Goal: Information Seeking & Learning: Find specific page/section

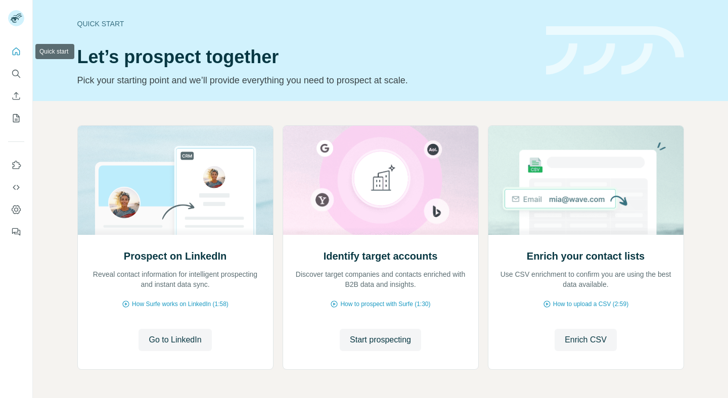
click at [19, 48] on icon "Quick start" at bounding box center [16, 52] width 10 height 10
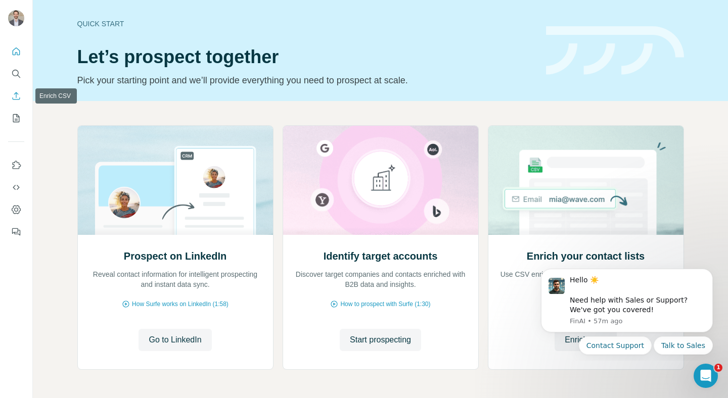
click at [19, 98] on icon "Enrich CSV" at bounding box center [16, 96] width 10 height 10
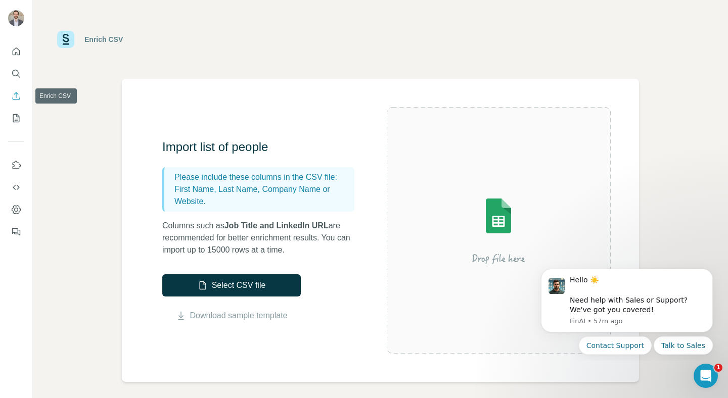
click at [19, 98] on icon "Enrich CSV" at bounding box center [16, 96] width 10 height 10
click at [709, 273] on icon "Dismiss notification" at bounding box center [710, 272] width 4 height 4
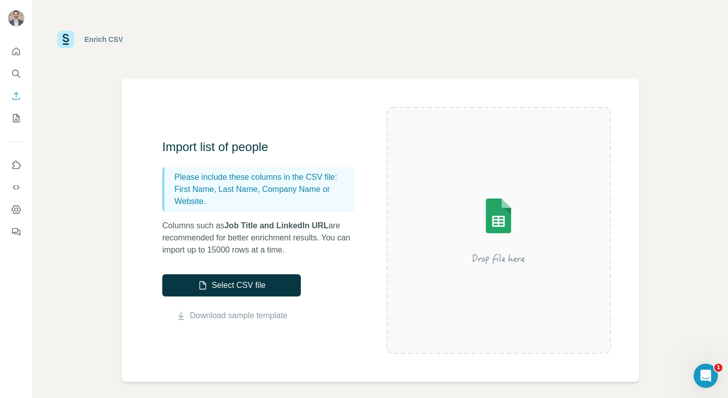
click at [304, 28] on div "Enrich CSV" at bounding box center [380, 39] width 647 height 30
click at [10, 70] on button "Search" at bounding box center [16, 74] width 16 height 18
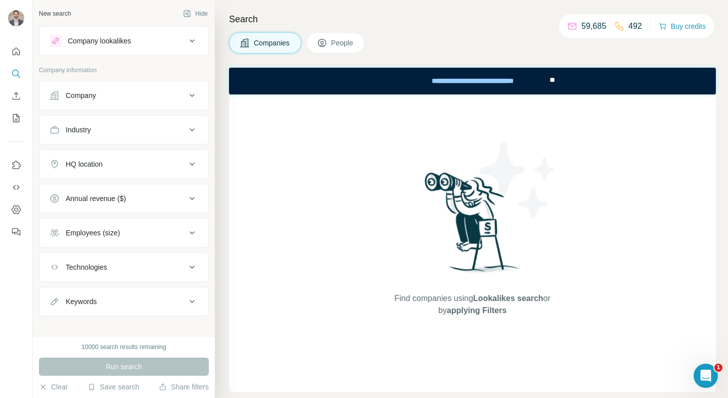
scroll to position [9, 0]
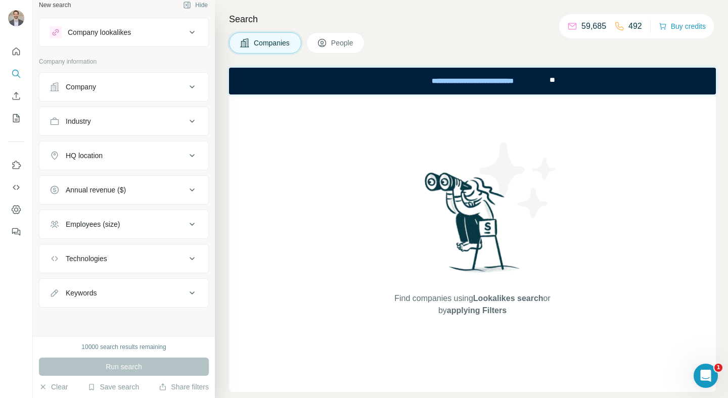
click at [148, 90] on div "Company" at bounding box center [118, 87] width 137 height 10
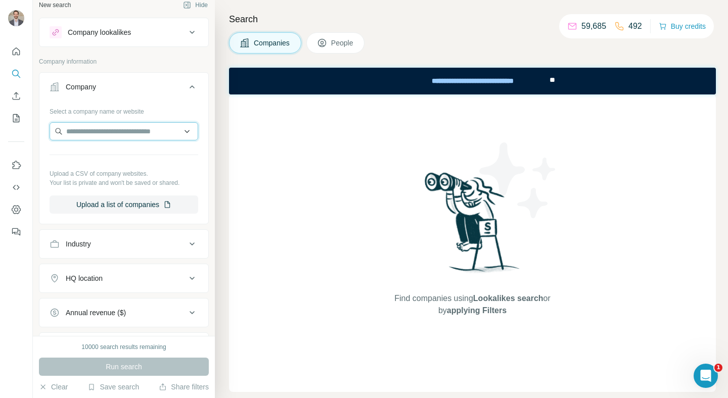
click at [117, 129] on input "text" at bounding box center [124, 131] width 149 height 18
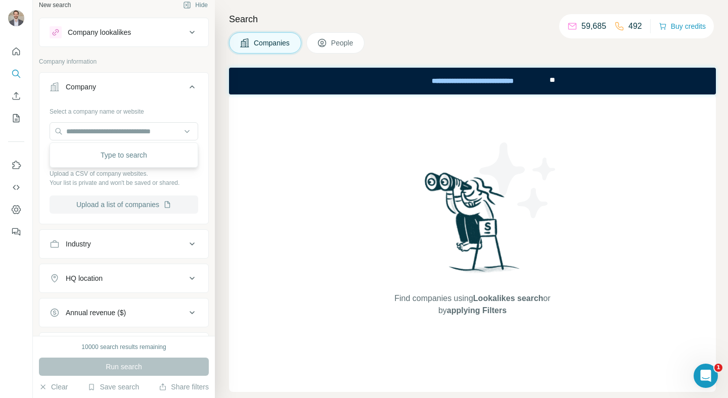
click at [99, 206] on button "Upload a list of companies" at bounding box center [124, 205] width 149 height 18
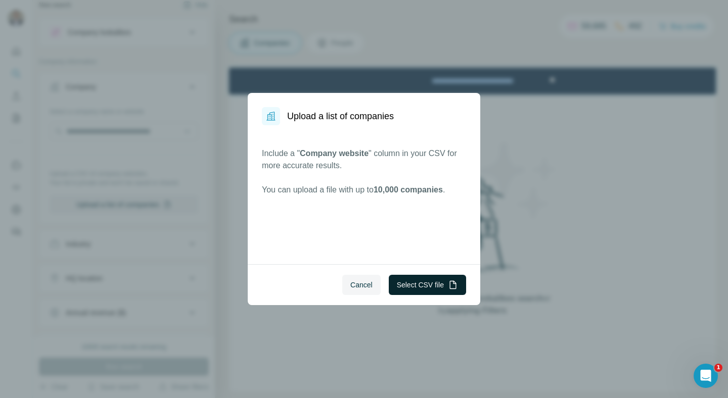
click at [408, 280] on button "Select CSV file" at bounding box center [427, 285] width 77 height 20
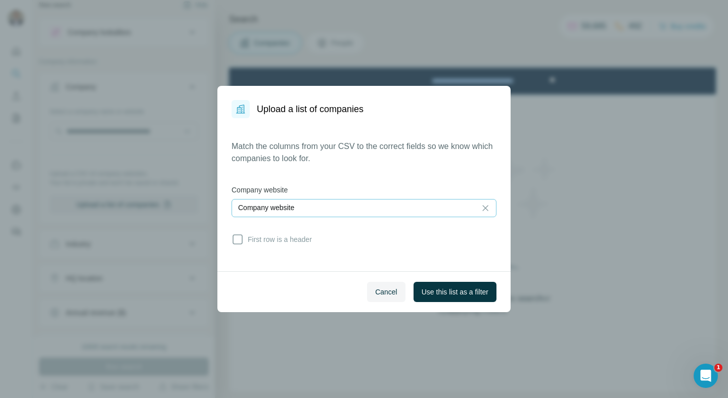
click at [337, 208] on div "Company website" at bounding box center [354, 208] width 232 height 10
click at [337, 208] on input at bounding box center [354, 208] width 232 height 11
click at [438, 281] on div "Cancel Use this list as a filter" at bounding box center [363, 292] width 293 height 41
click at [439, 288] on span "Use this list as a filter" at bounding box center [455, 292] width 67 height 10
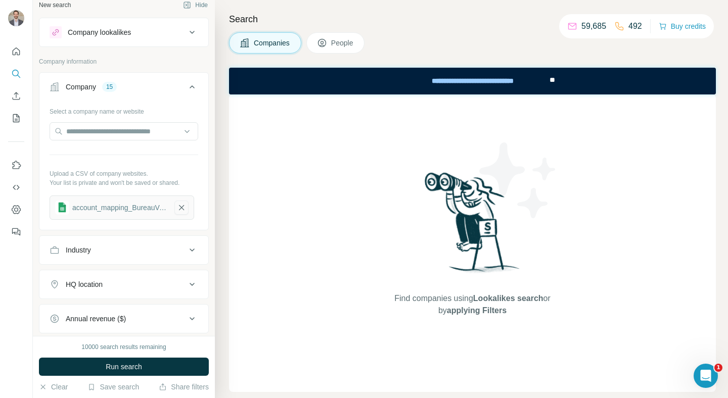
click at [185, 210] on icon "button" at bounding box center [181, 208] width 9 height 10
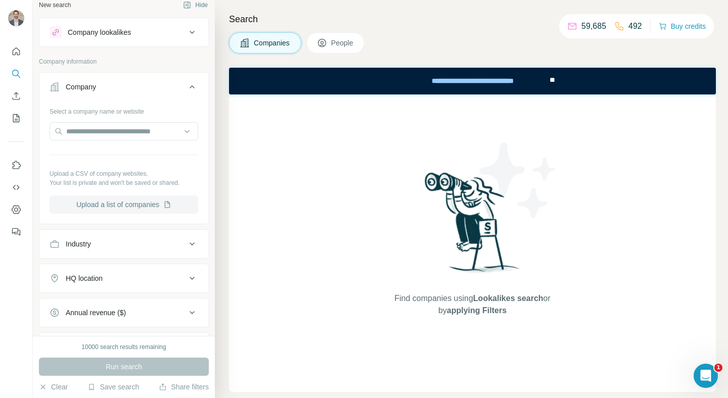
click at [143, 204] on button "Upload a list of companies" at bounding box center [124, 205] width 149 height 18
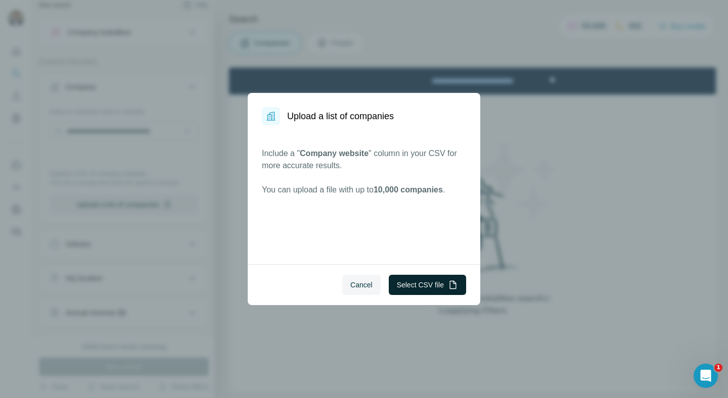
click at [422, 286] on button "Select CSV file" at bounding box center [427, 285] width 77 height 20
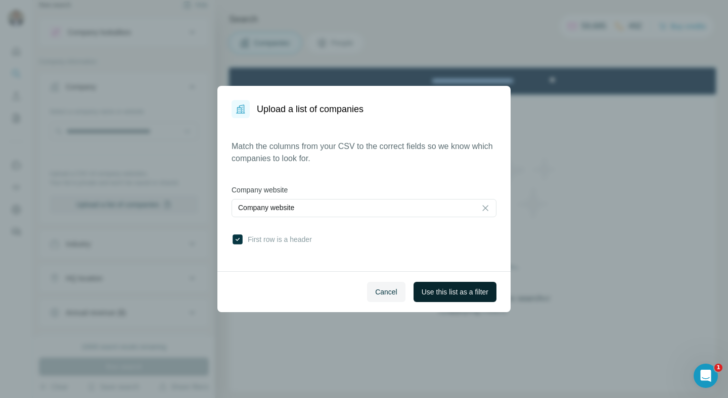
click at [467, 289] on span "Use this list as a filter" at bounding box center [455, 292] width 67 height 10
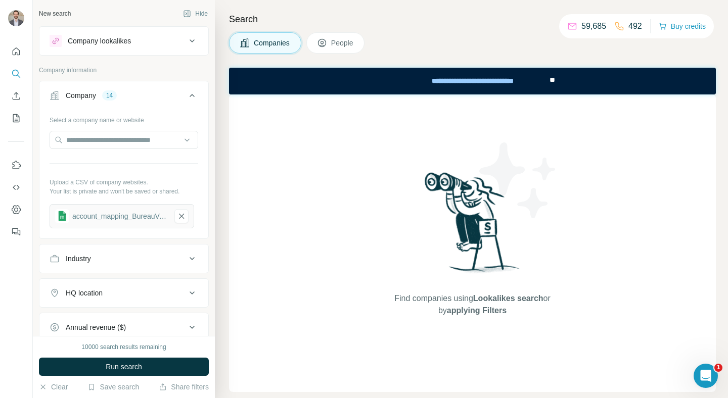
click at [339, 46] on span "People" at bounding box center [342, 43] width 23 height 10
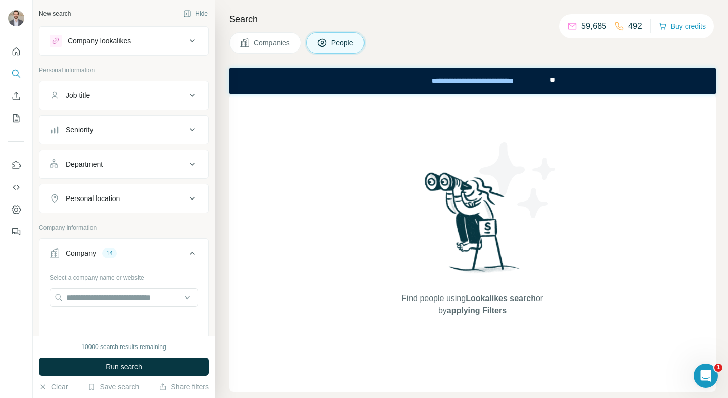
click at [88, 104] on button "Job title" at bounding box center [123, 95] width 169 height 24
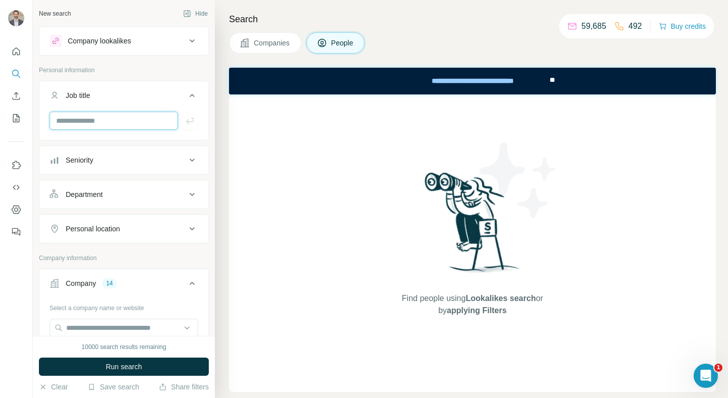
click at [116, 125] on input "text" at bounding box center [114, 121] width 128 height 18
click at [114, 194] on div "Department" at bounding box center [118, 195] width 137 height 10
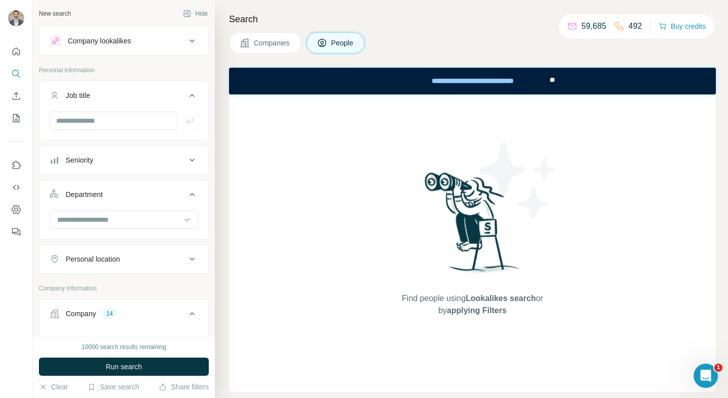
click at [114, 209] on button "Department" at bounding box center [123, 197] width 169 height 28
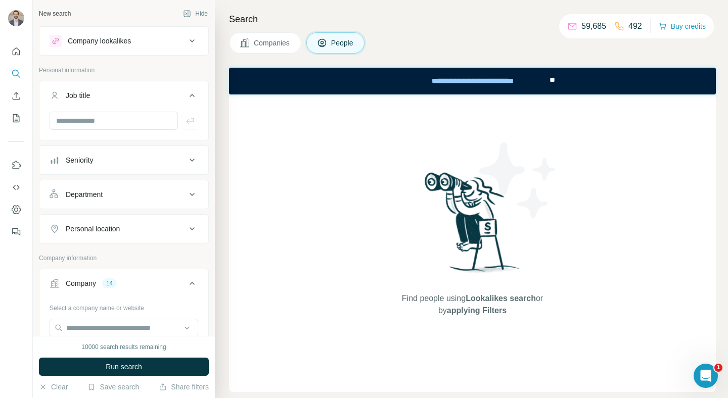
click at [99, 188] on button "Department" at bounding box center [123, 195] width 169 height 24
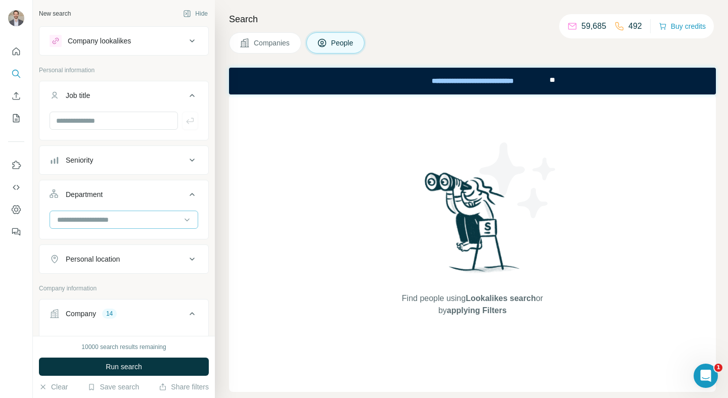
click at [94, 223] on input at bounding box center [118, 219] width 125 height 11
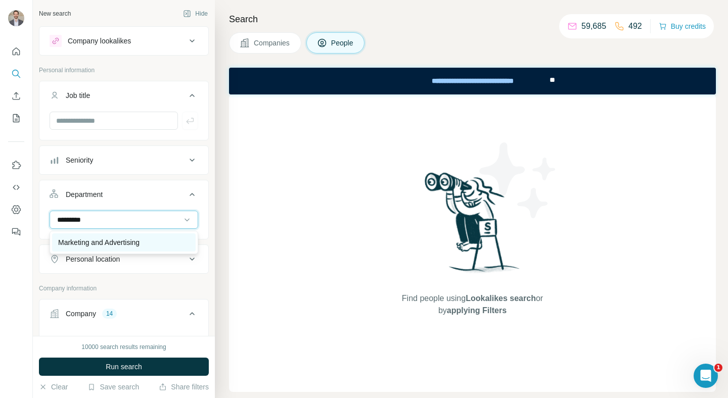
type input "*********"
click at [127, 235] on div "Marketing and Advertising" at bounding box center [124, 243] width 144 height 18
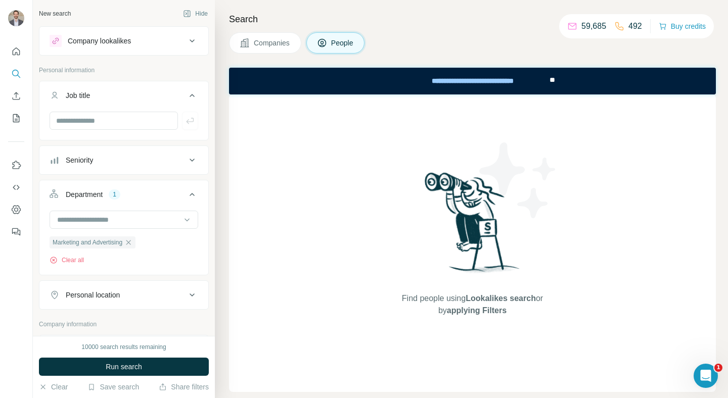
scroll to position [465, 0]
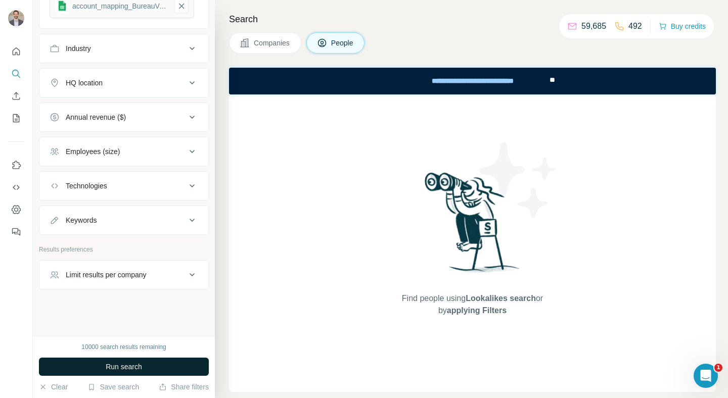
click at [134, 368] on span "Run search" at bounding box center [124, 367] width 36 height 10
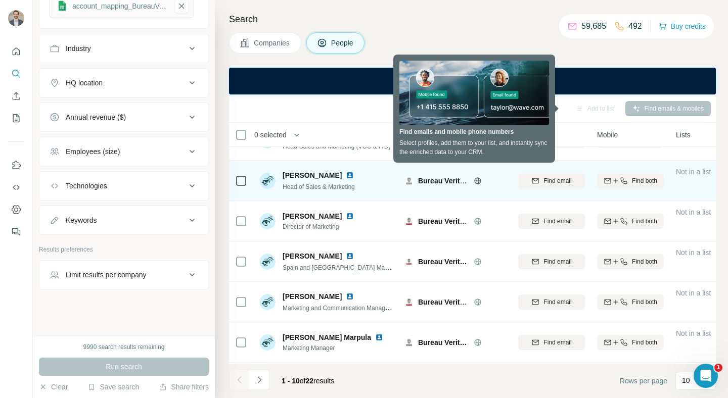
scroll to position [32, 0]
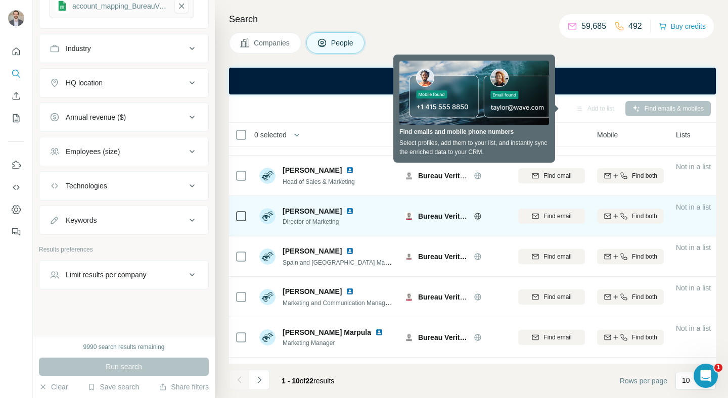
click at [308, 213] on span "[PERSON_NAME]" at bounding box center [312, 211] width 59 height 10
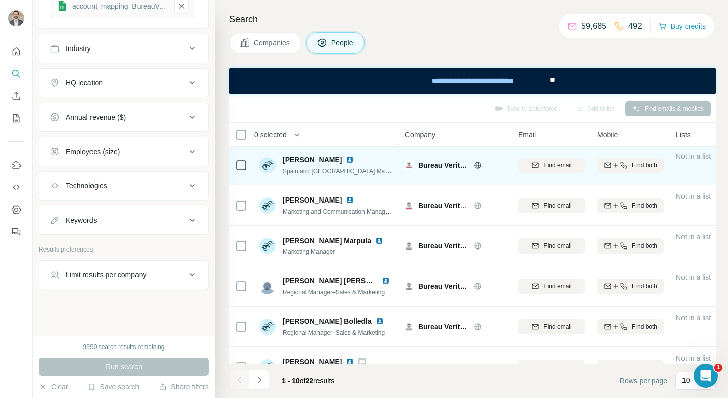
scroll to position [188, 0]
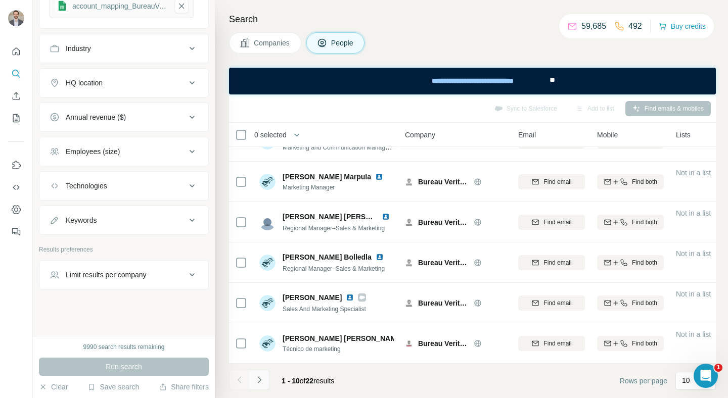
click at [260, 381] on icon "Navigate to next page" at bounding box center [259, 380] width 4 height 7
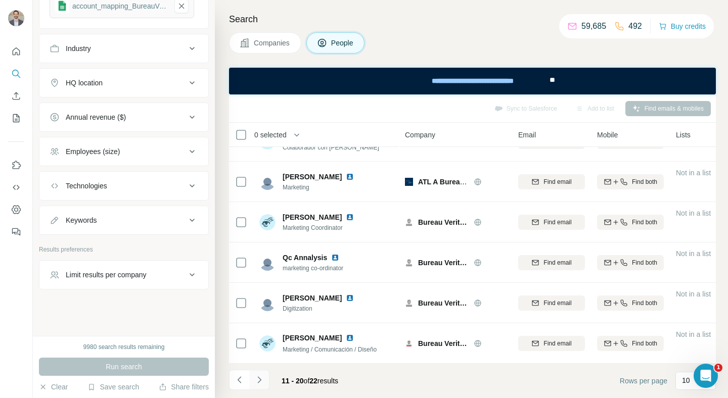
click at [261, 383] on icon "Navigate to next page" at bounding box center [259, 380] width 10 height 10
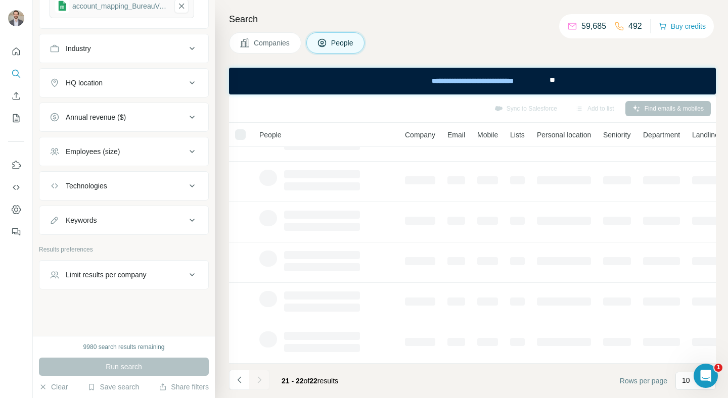
scroll to position [0, 0]
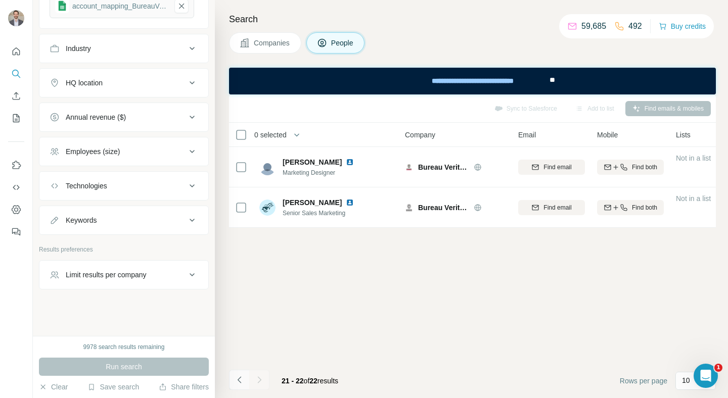
click at [244, 382] on icon "Navigate to previous page" at bounding box center [240, 380] width 10 height 10
